Goal: Task Accomplishment & Management: Use online tool/utility

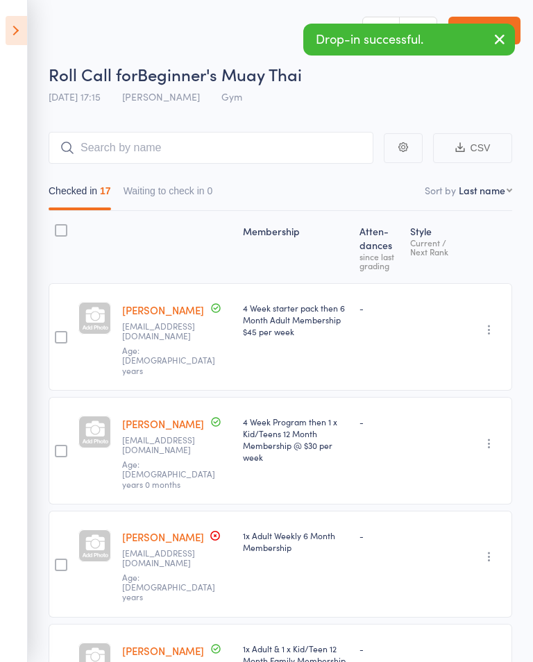
click at [499, 41] on icon "button" at bounding box center [499, 39] width 17 height 17
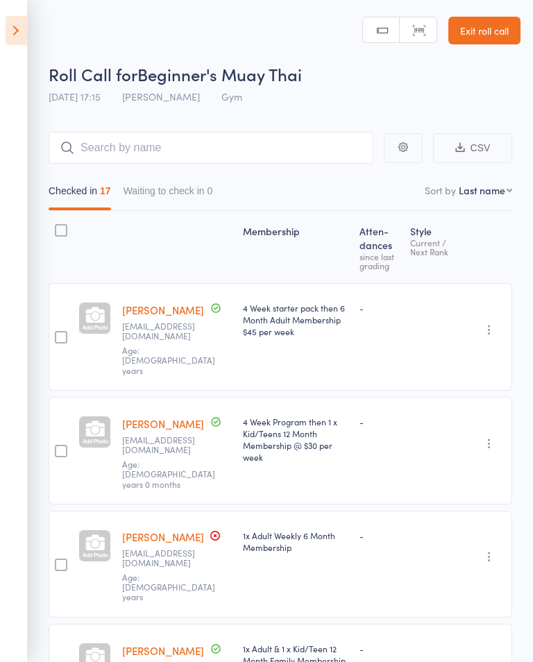
click at [19, 36] on icon at bounding box center [17, 30] width 22 height 29
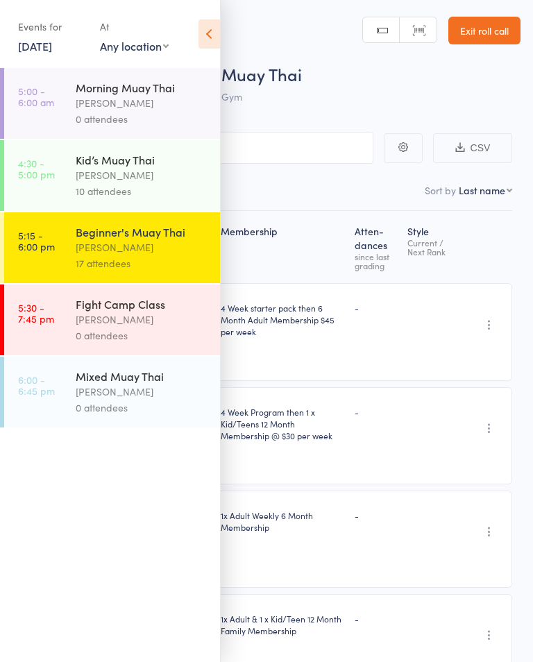
click at [98, 327] on div "[PERSON_NAME]" at bounding box center [142, 320] width 133 height 16
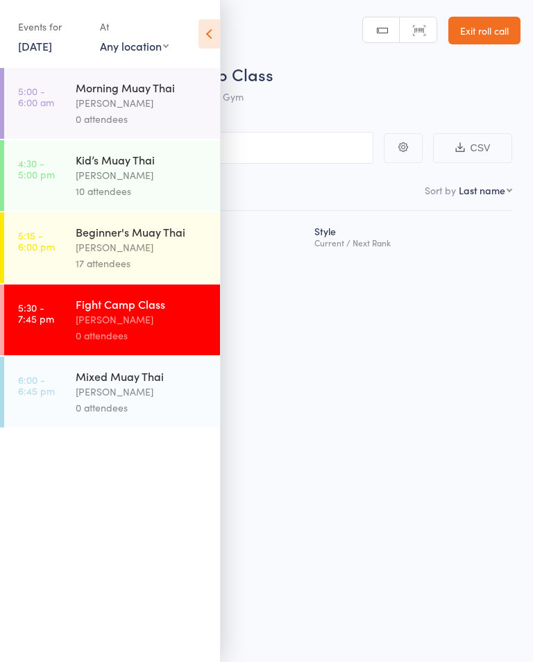
click at [201, 47] on icon at bounding box center [209, 33] width 22 height 29
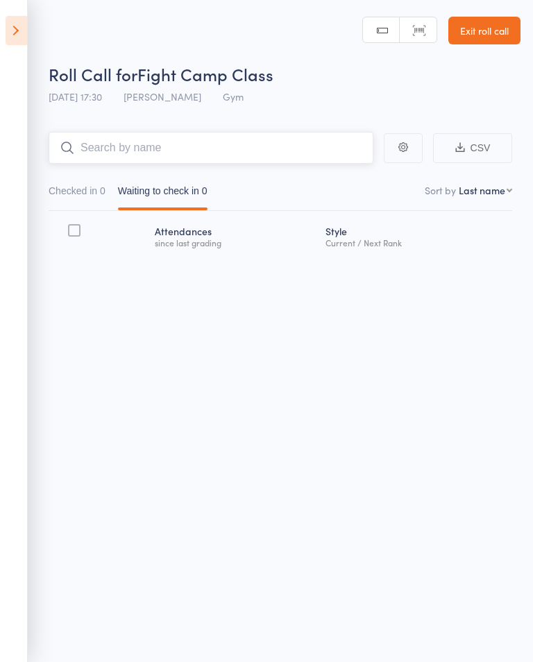
click at [118, 144] on input "search" at bounding box center [211, 148] width 325 height 32
click at [26, 28] on icon at bounding box center [17, 30] width 22 height 29
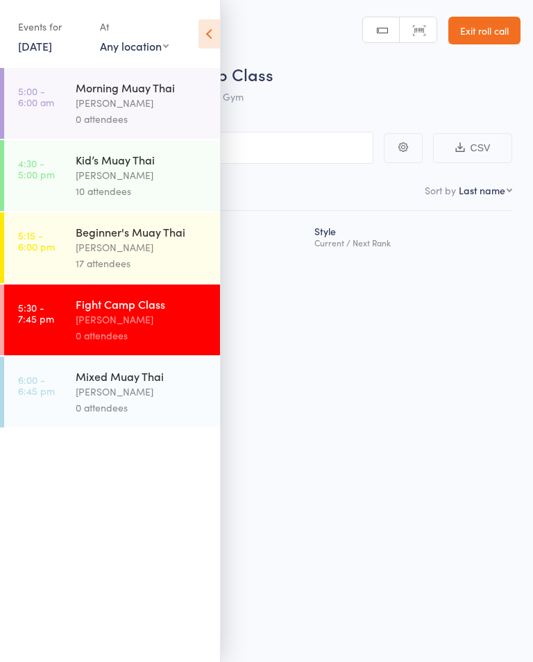
click at [90, 253] on div "[PERSON_NAME]" at bounding box center [142, 247] width 133 height 16
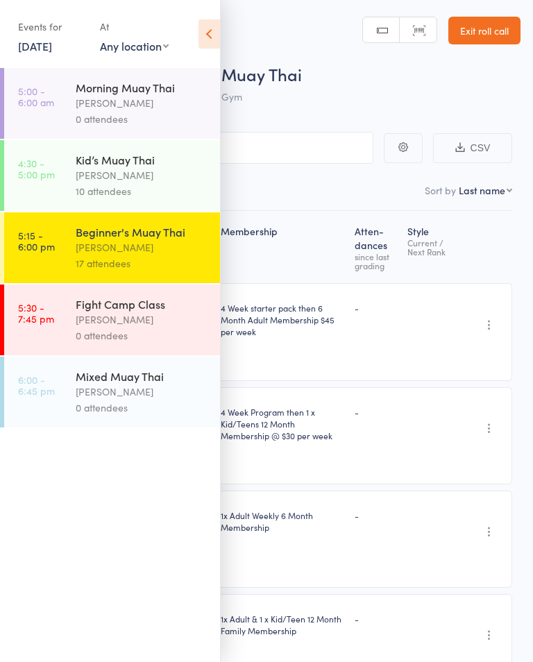
click at [99, 395] on div "[PERSON_NAME]" at bounding box center [142, 392] width 133 height 16
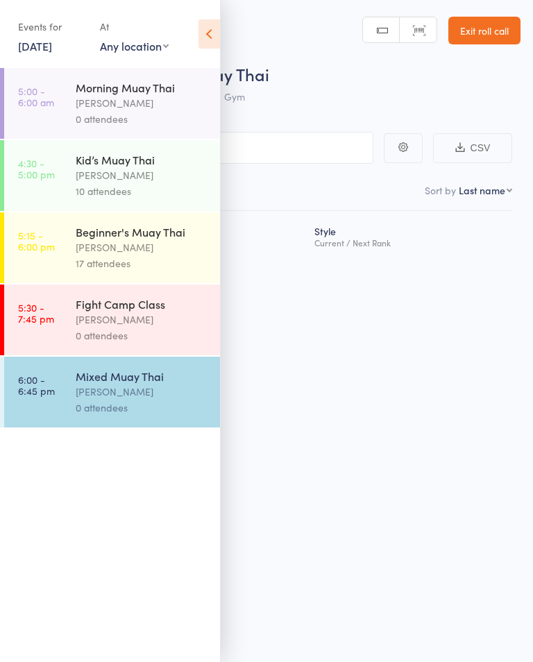
click at [212, 34] on icon at bounding box center [209, 33] width 22 height 29
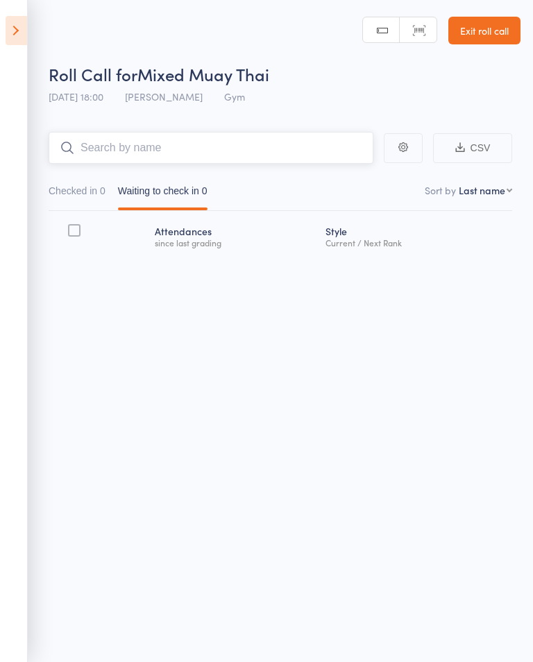
click at [123, 139] on input "search" at bounding box center [211, 148] width 325 height 32
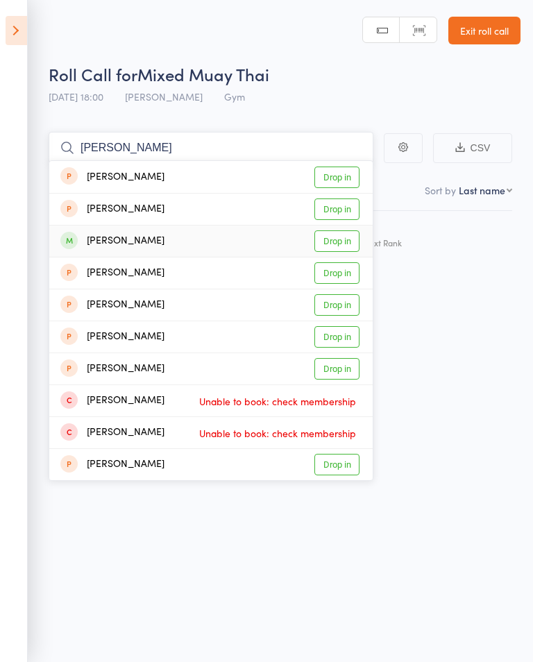
type input "[PERSON_NAME]"
click at [323, 237] on link "Drop in" at bounding box center [336, 241] width 45 height 22
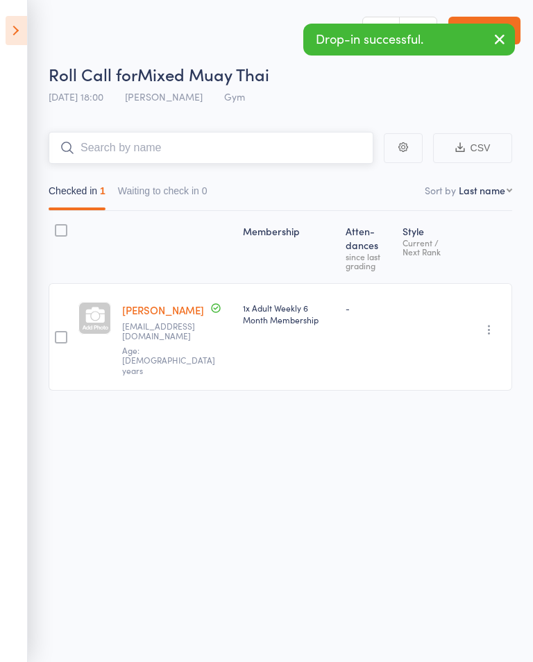
click at [153, 134] on input "search" at bounding box center [211, 148] width 325 height 32
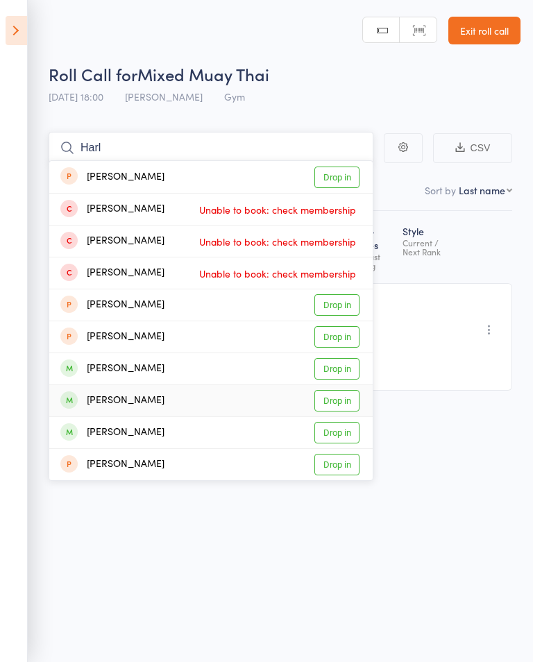
type input "Harl"
click at [332, 396] on link "Drop in" at bounding box center [336, 401] width 45 height 22
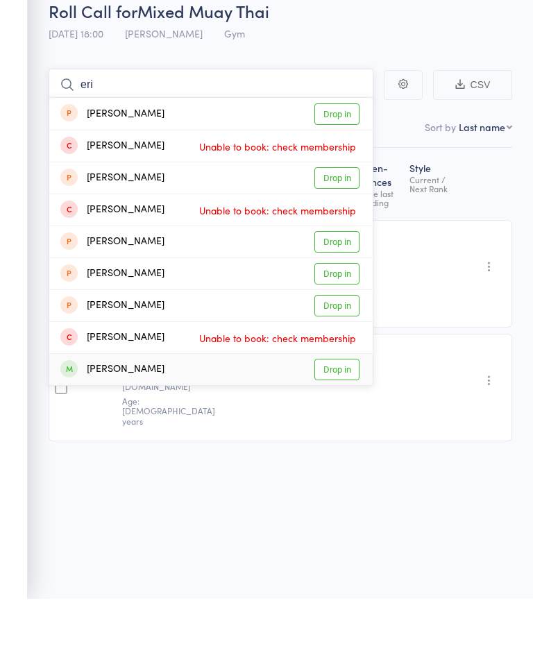
type input "eri"
click at [346, 422] on link "Drop in" at bounding box center [336, 433] width 45 height 22
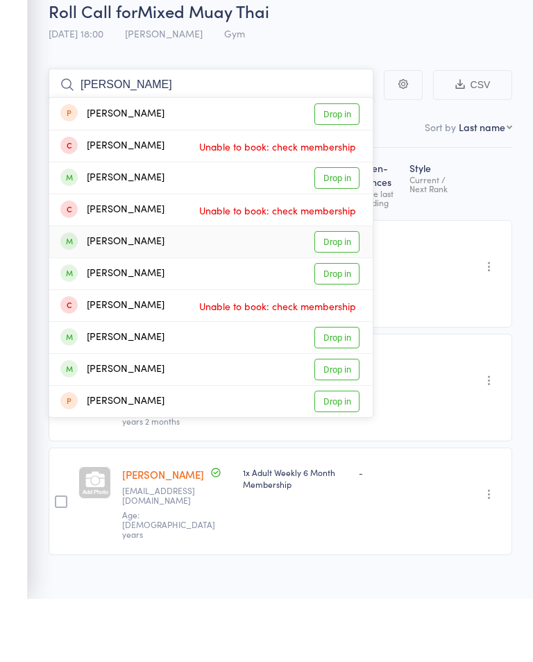
type input "[PERSON_NAME]"
click at [322, 294] on link "Drop in" at bounding box center [336, 305] width 45 height 22
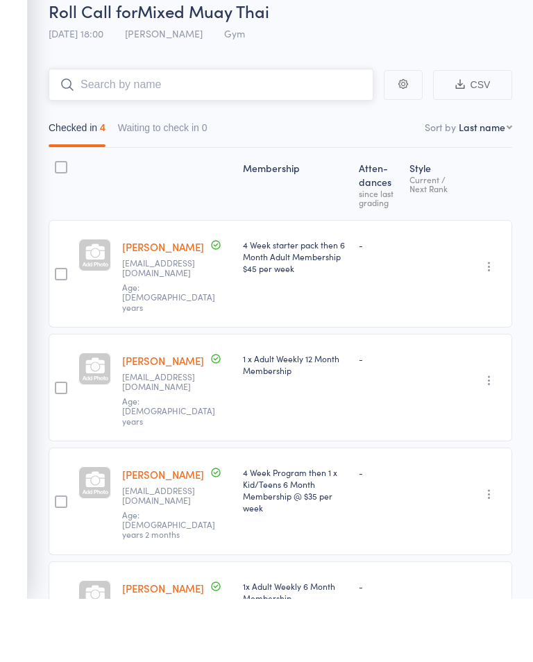
type input "a"
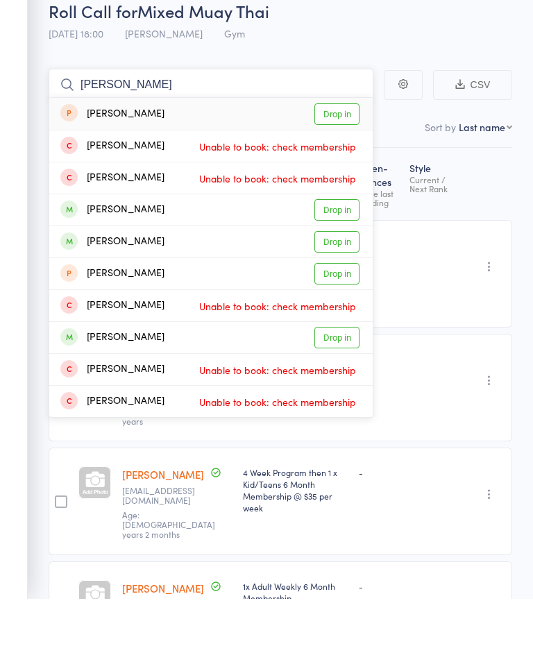
type input "[PERSON_NAME]"
click at [335, 294] on link "Drop in" at bounding box center [336, 305] width 45 height 22
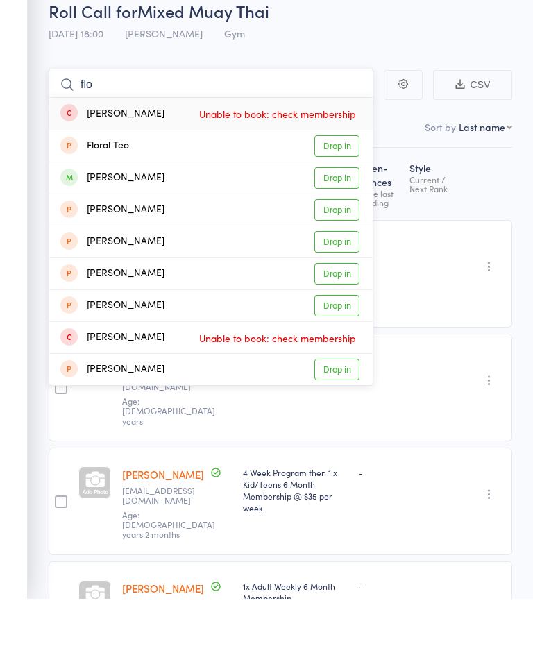
type input "flo"
click at [334, 230] on link "Drop in" at bounding box center [336, 241] width 45 height 22
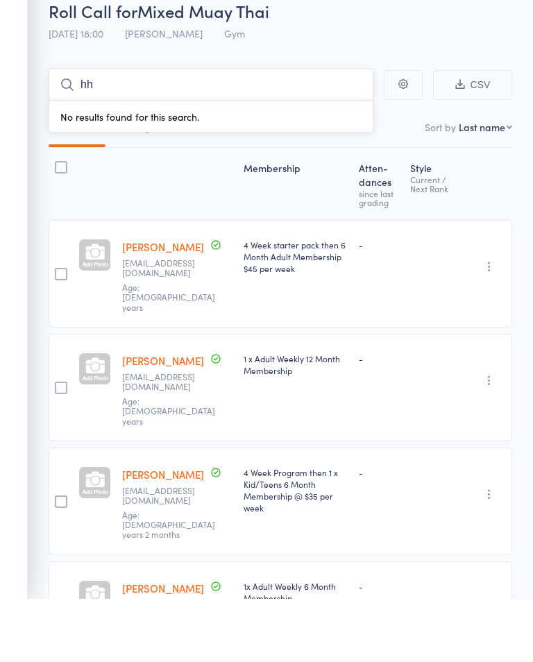
type input "h"
type input "b"
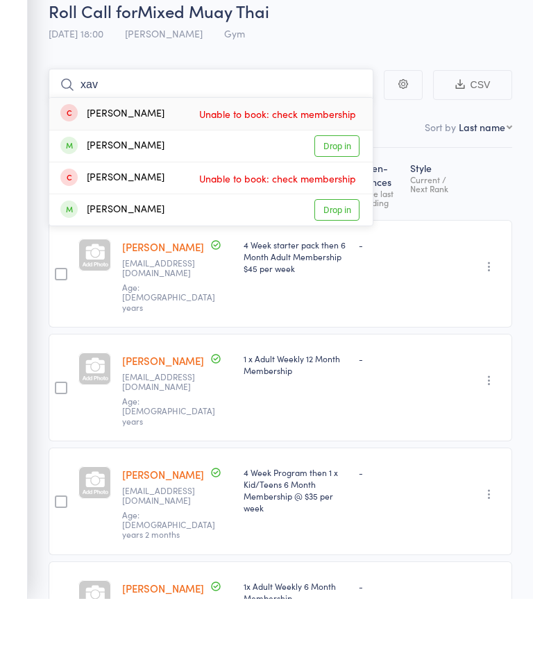
type input "xav"
click at [350, 198] on link "Drop in" at bounding box center [336, 209] width 45 height 22
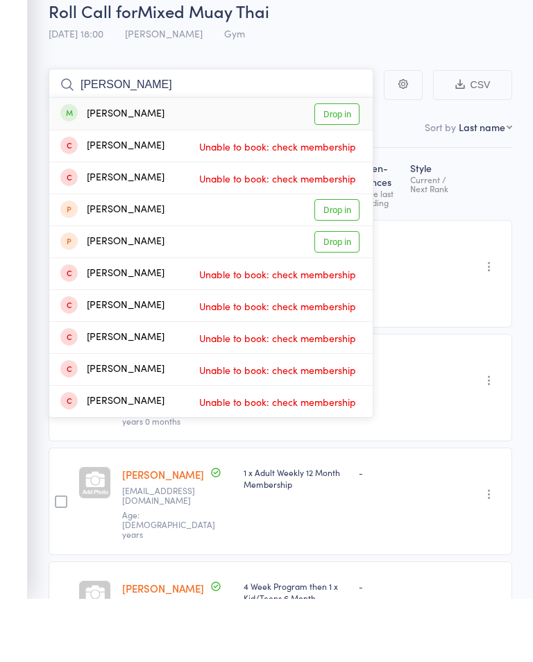
type input "[PERSON_NAME]"
click at [340, 167] on link "Drop in" at bounding box center [336, 178] width 45 height 22
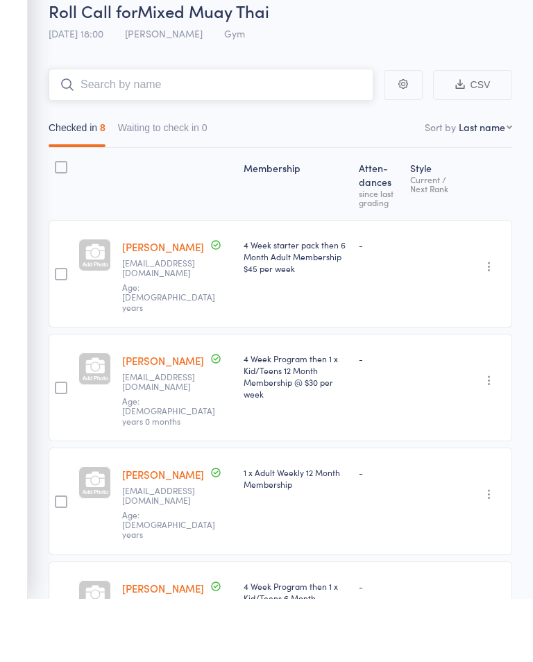
click at [172, 132] on input "search" at bounding box center [211, 148] width 325 height 32
click at [180, 132] on input "search" at bounding box center [211, 148] width 325 height 32
click at [176, 132] on input "search" at bounding box center [211, 148] width 325 height 32
click at [257, 132] on input "search" at bounding box center [211, 148] width 325 height 32
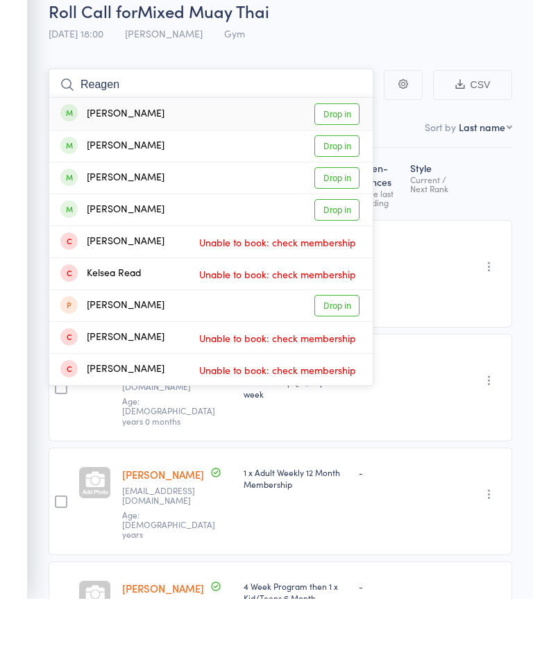
type input "Reagen"
click at [335, 167] on link "Drop in" at bounding box center [336, 178] width 45 height 22
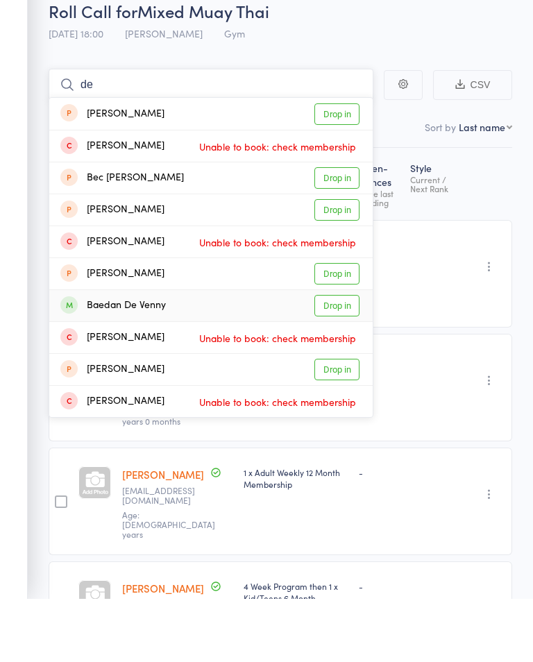
type input "de"
click at [330, 358] on link "Drop in" at bounding box center [336, 369] width 45 height 22
